Goal: Task Accomplishment & Management: Complete application form

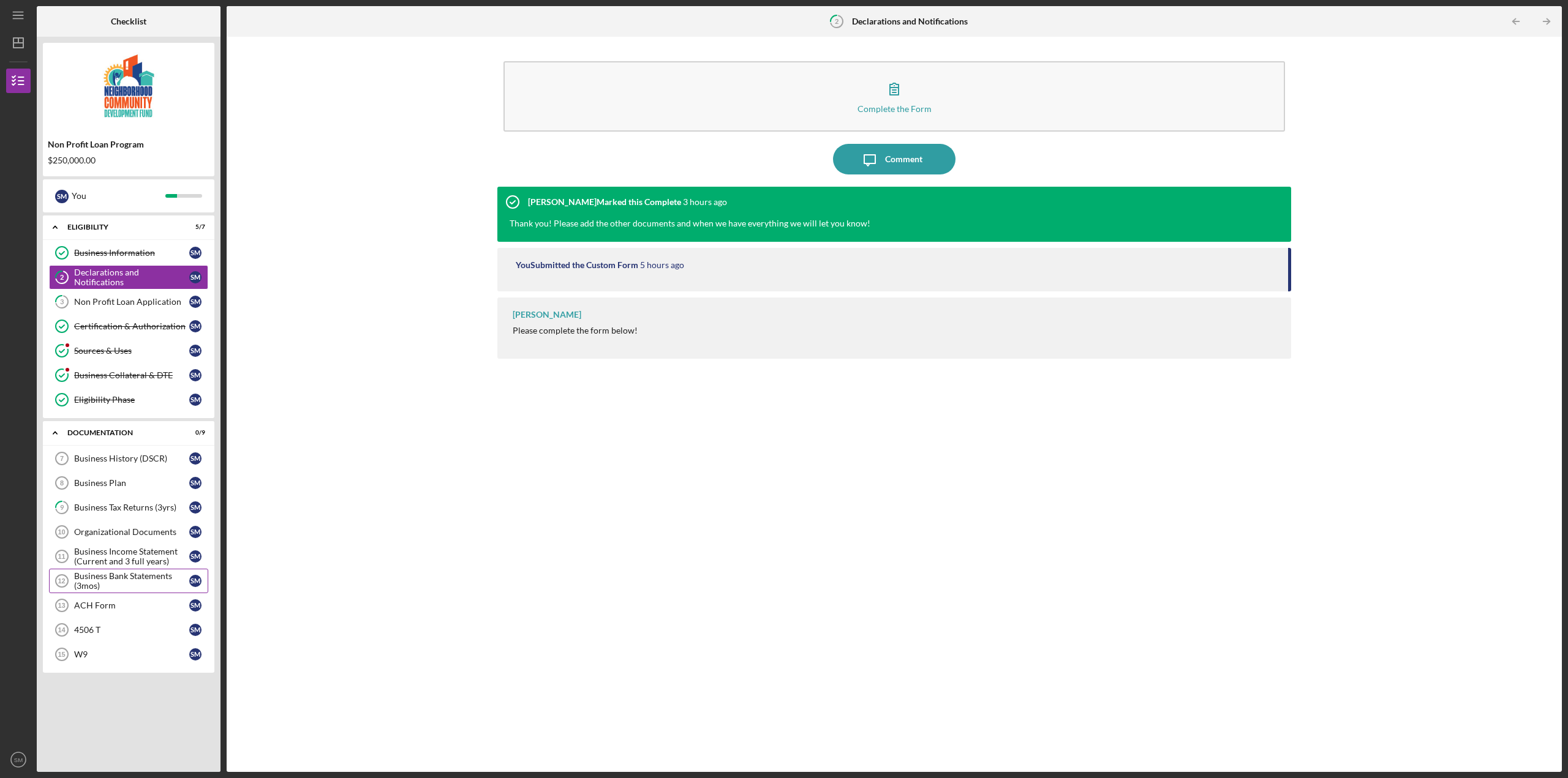
click at [120, 584] on div "Business Bank Statements (3mos)" at bounding box center [132, 581] width 115 height 20
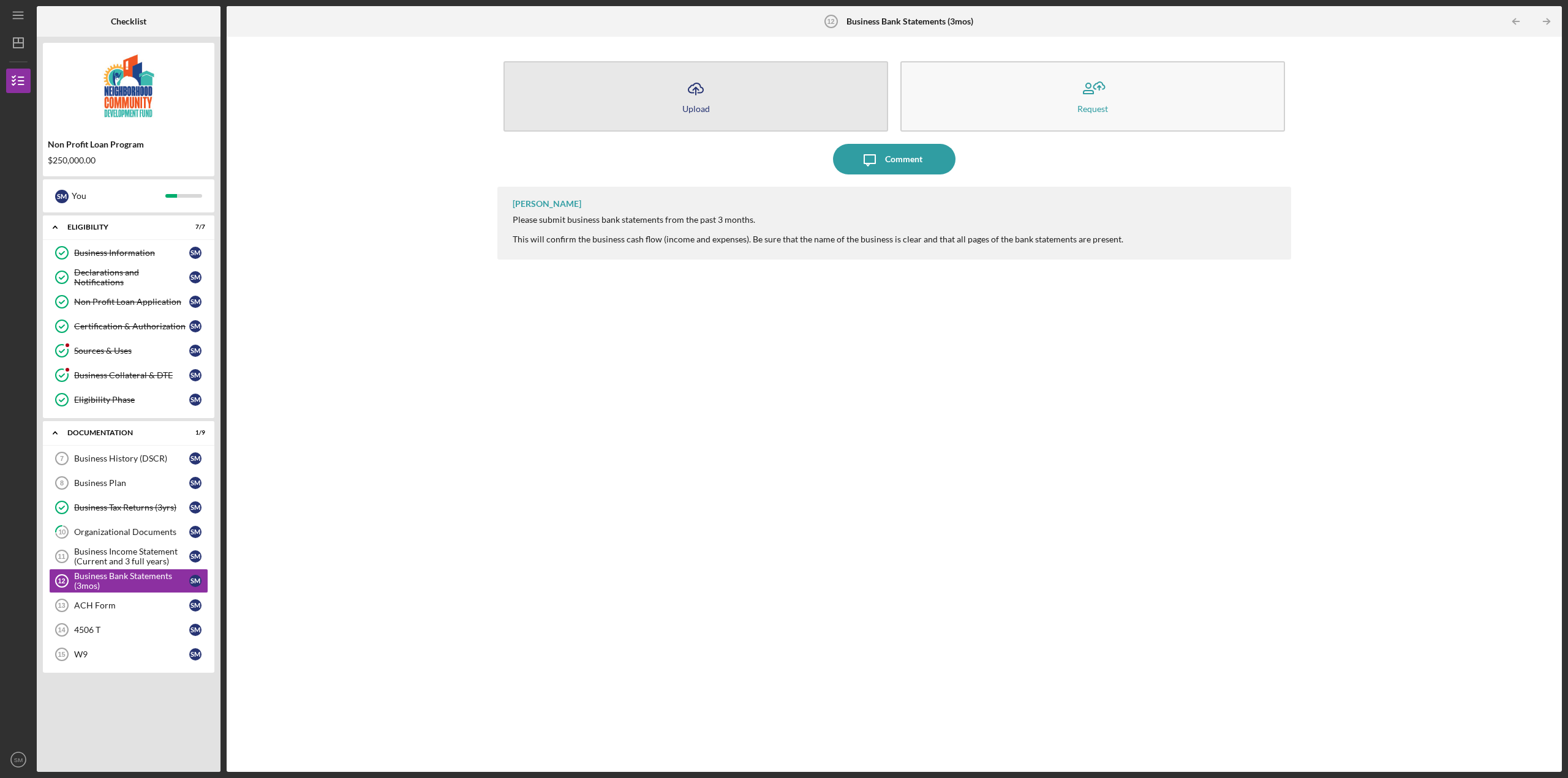
click at [685, 94] on icon "Icon/Upload" at bounding box center [696, 89] width 31 height 31
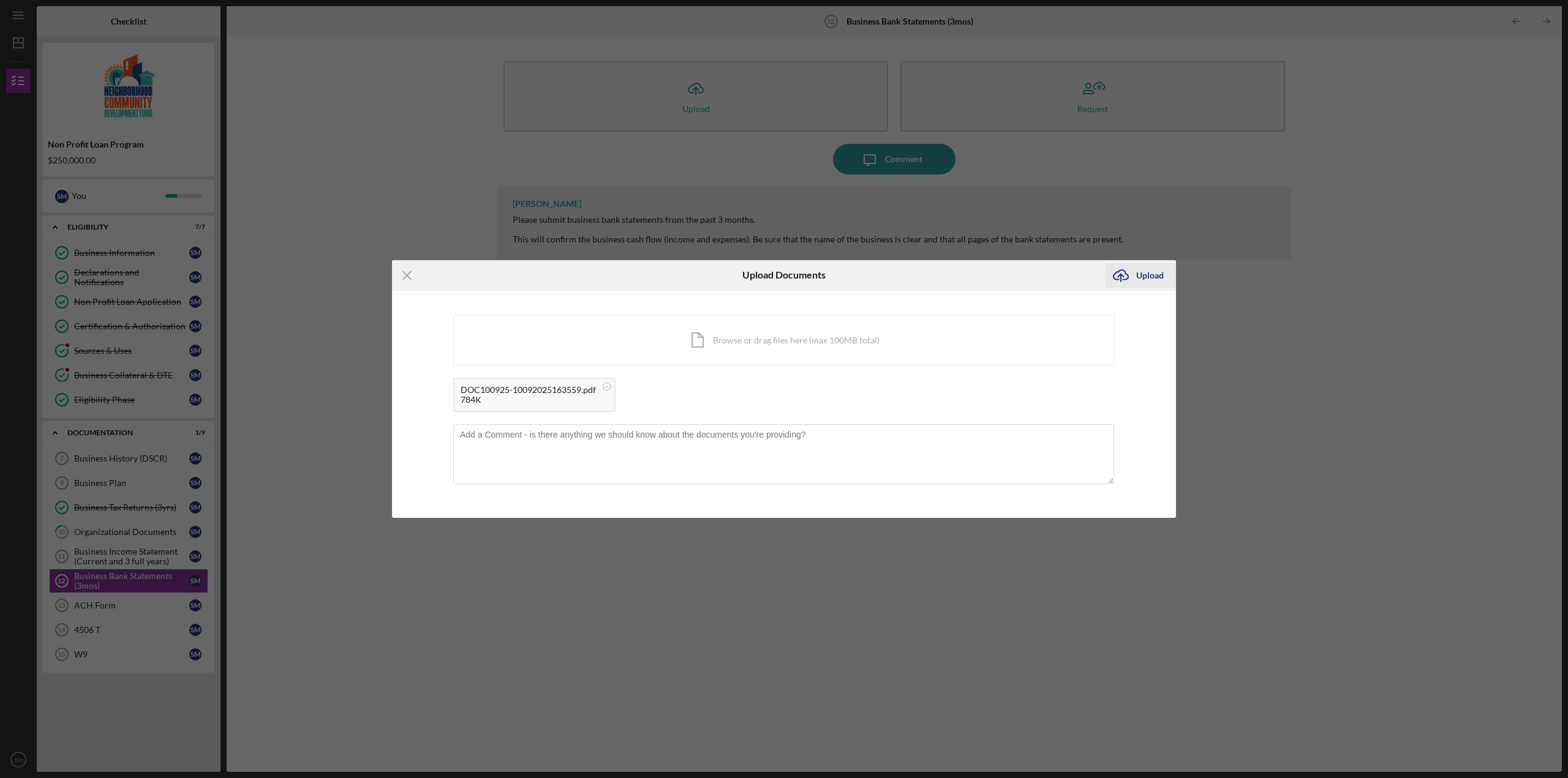
click at [1148, 279] on div "Upload" at bounding box center [1150, 275] width 27 height 25
